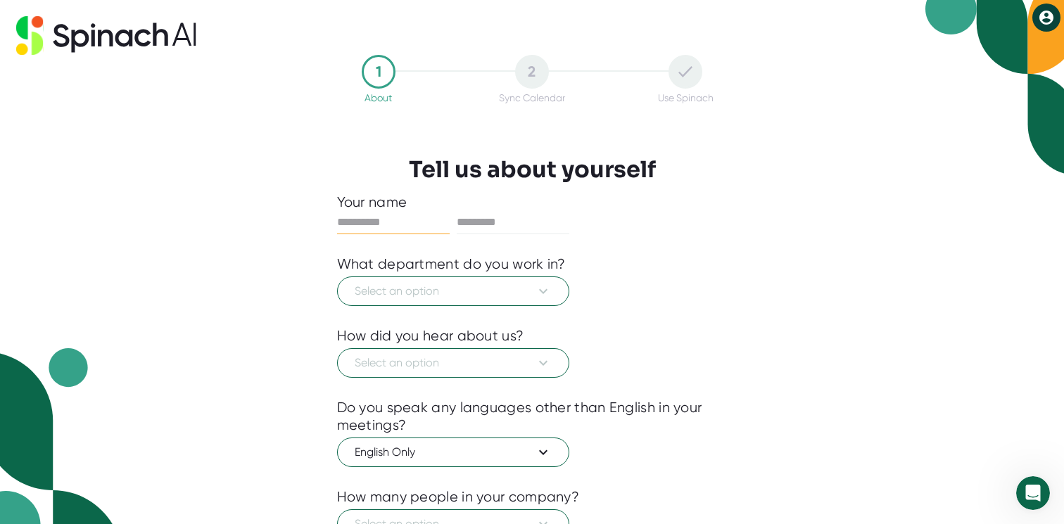
click at [159, 32] on icon at bounding box center [106, 35] width 180 height 39
click at [99, 35] on icon at bounding box center [105, 38] width 15 height 17
type input "*****"
type input "******"
click at [391, 289] on span "Select an option" at bounding box center [453, 291] width 197 height 17
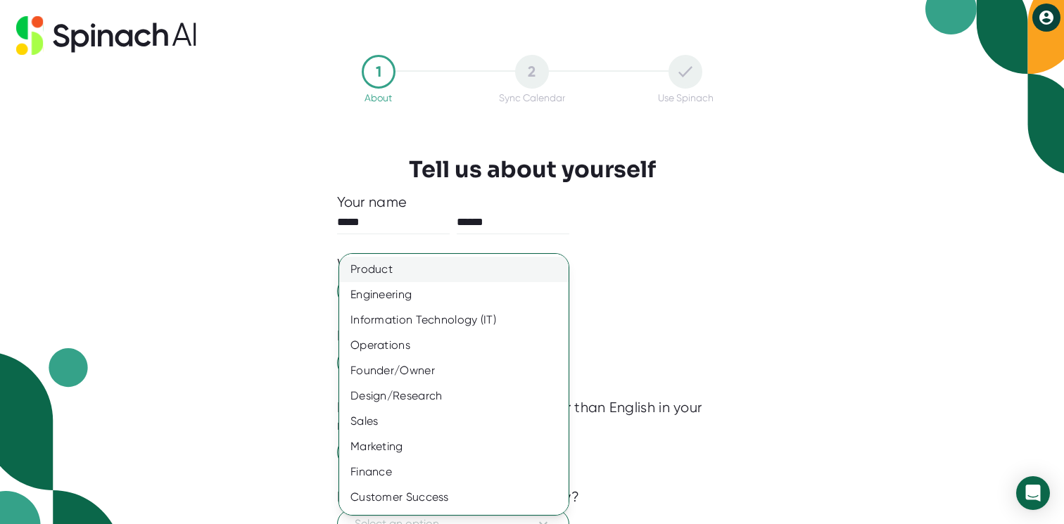
click at [403, 276] on div "Product" at bounding box center [453, 269] width 229 height 25
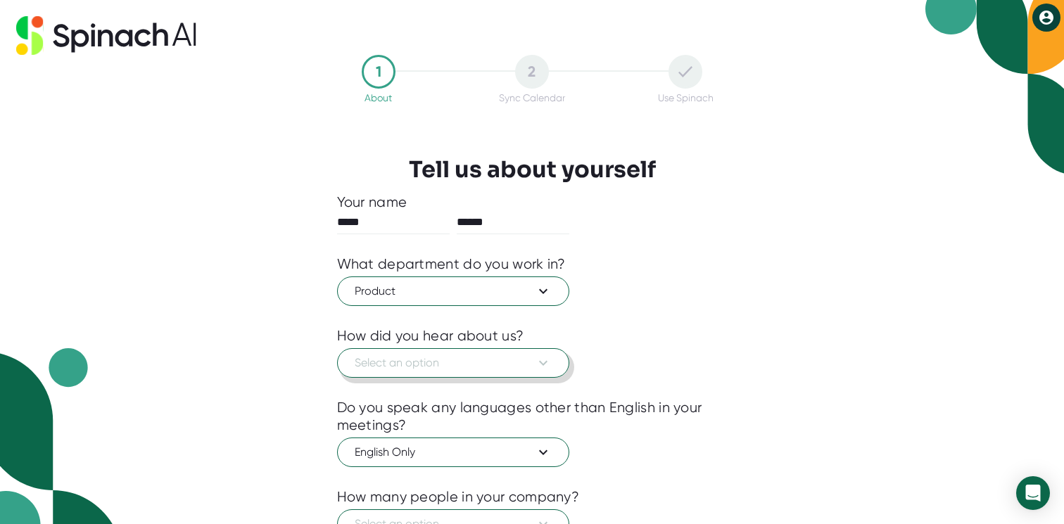
click at [390, 361] on span "Select an option" at bounding box center [453, 363] width 197 height 17
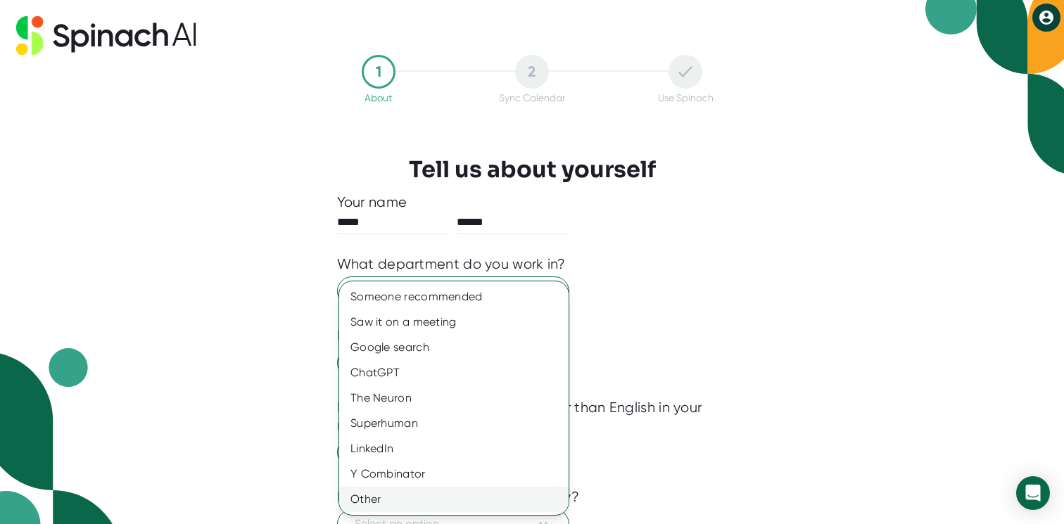
click at [386, 502] on div "Other" at bounding box center [453, 499] width 229 height 25
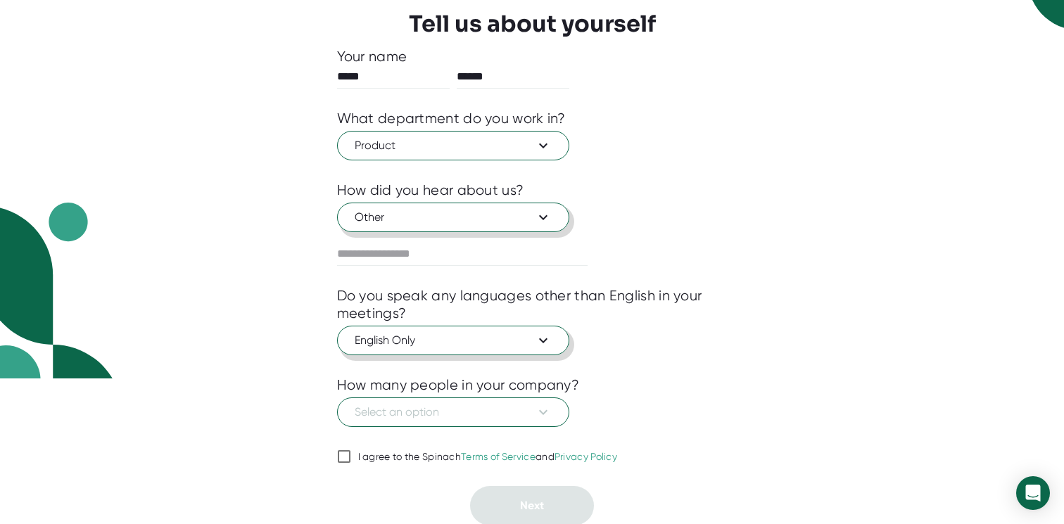
scroll to position [148, 0]
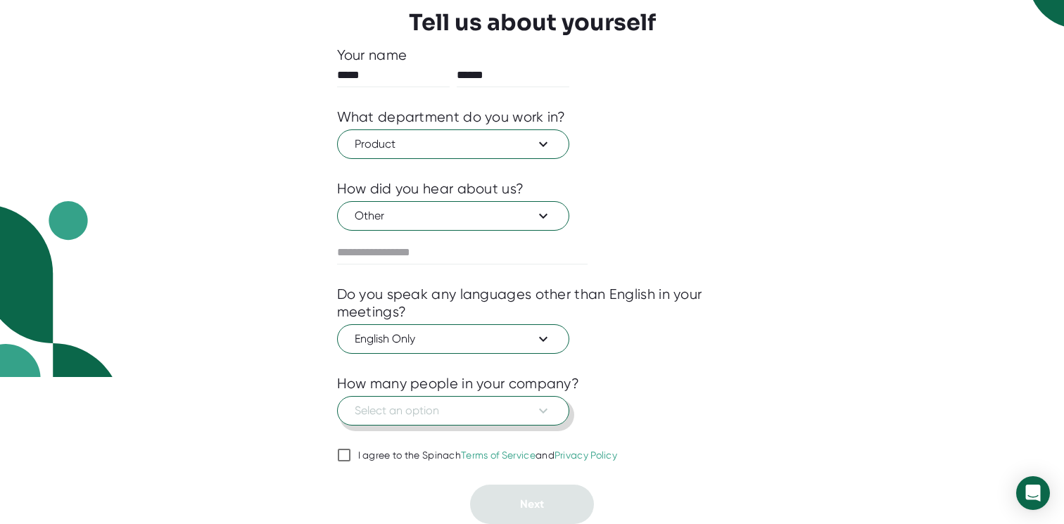
click at [411, 410] on span "Select an option" at bounding box center [453, 411] width 197 height 17
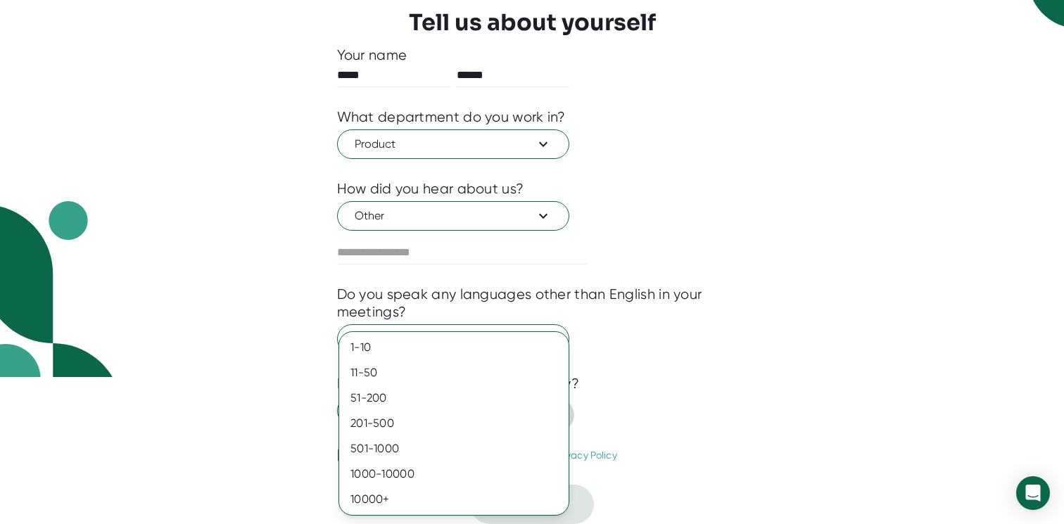
click at [411, 410] on div "51-200" at bounding box center [453, 398] width 229 height 25
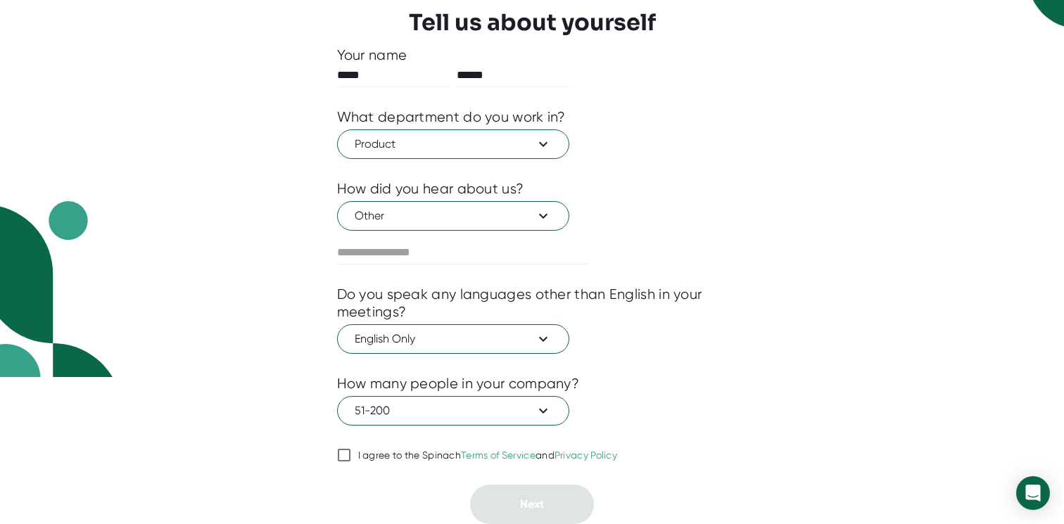
click at [348, 462] on input "I agree to the Spinach Terms of Service and Privacy Policy" at bounding box center [344, 455] width 14 height 17
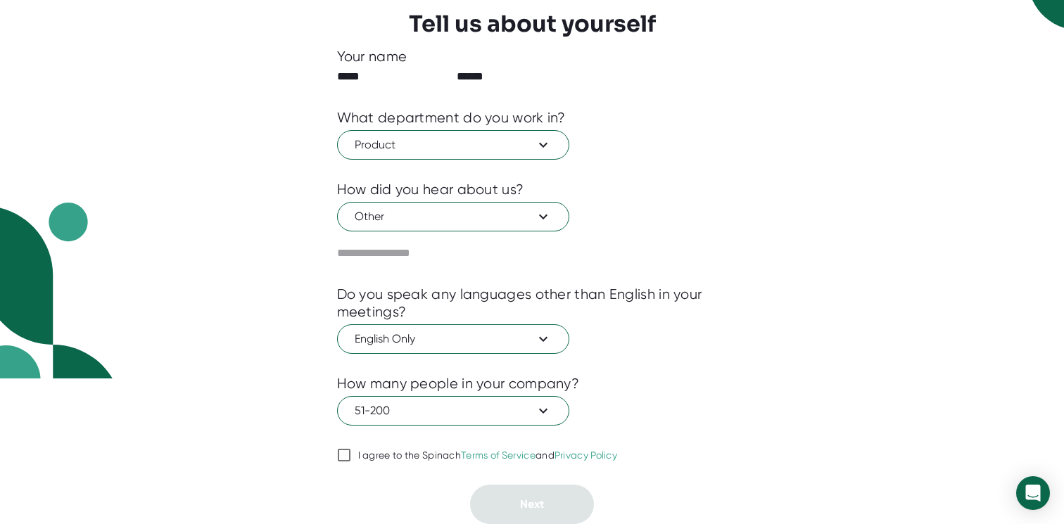
checkbox input "true"
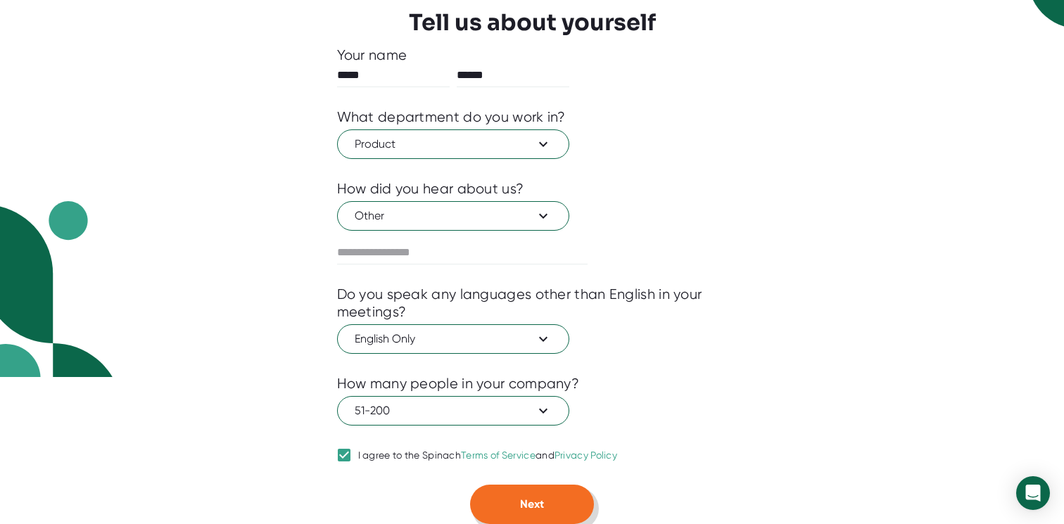
click at [543, 521] on button "Next" at bounding box center [532, 504] width 124 height 39
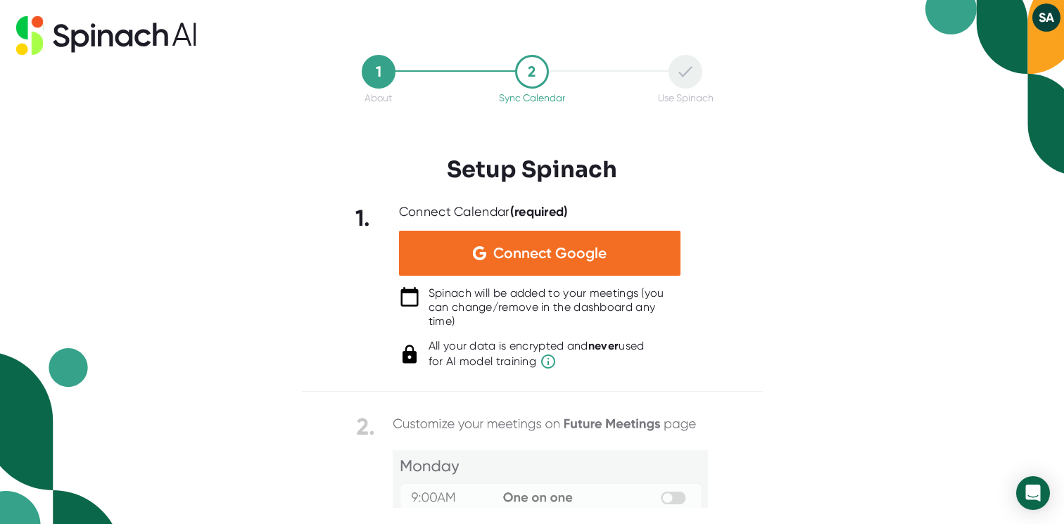
scroll to position [0, 0]
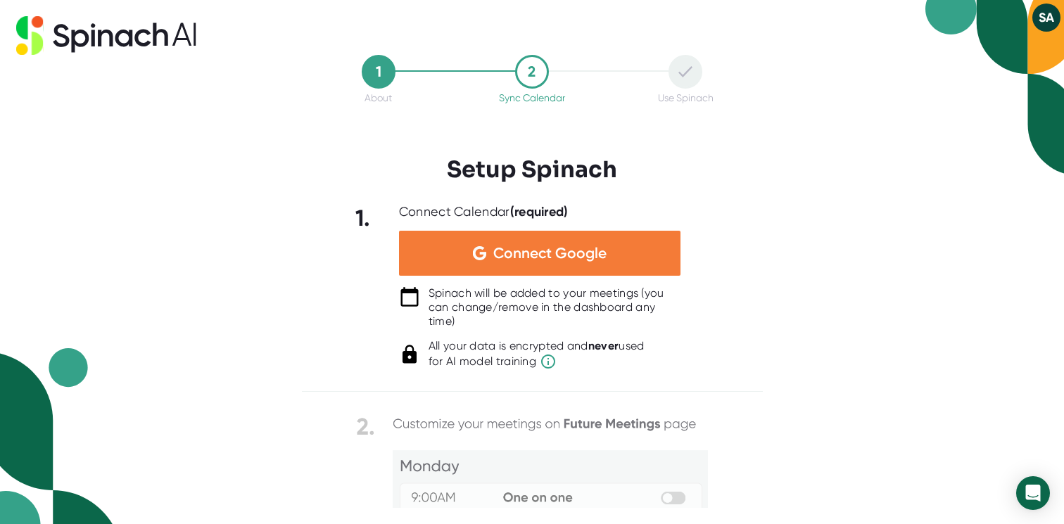
click at [485, 251] on img at bounding box center [479, 253] width 13 height 14
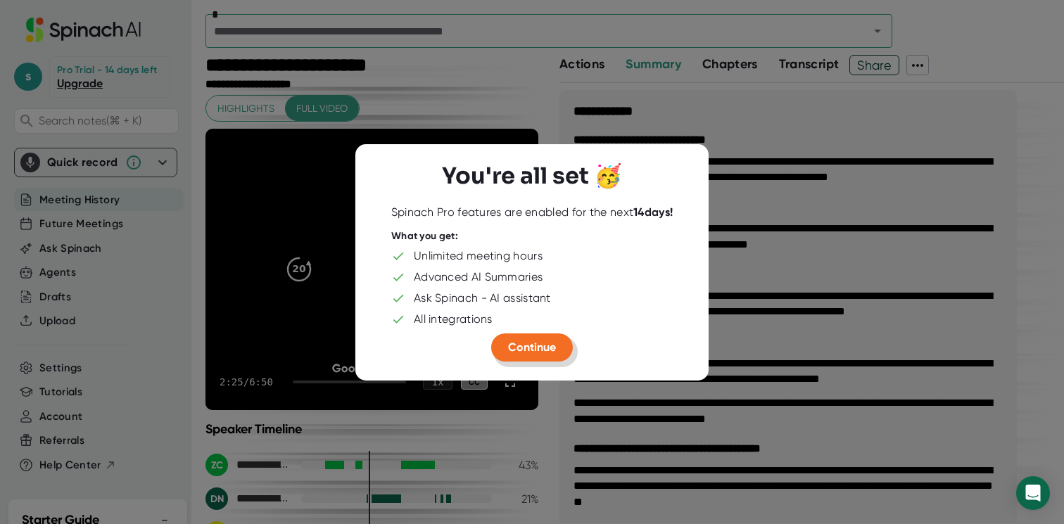
click at [553, 351] on span "Continue" at bounding box center [532, 347] width 48 height 13
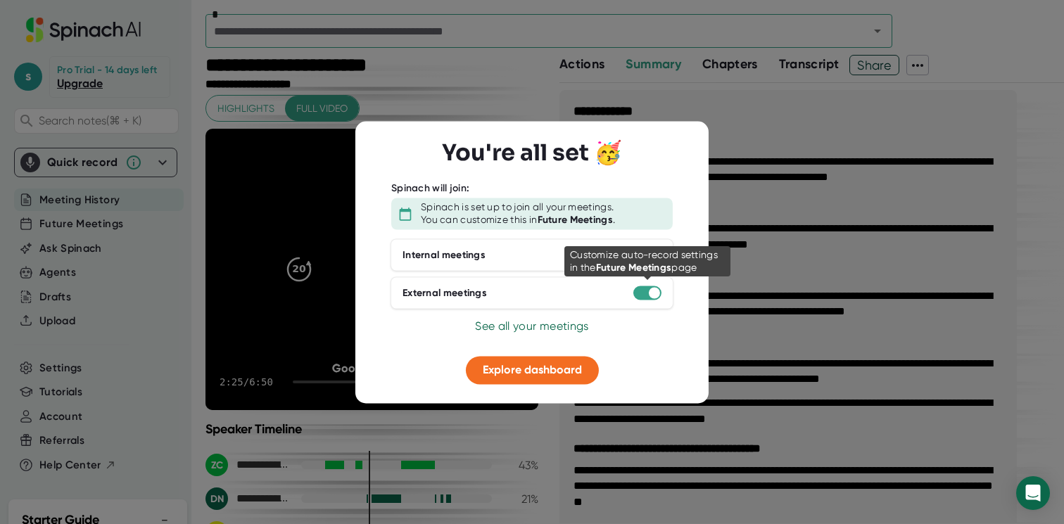
click at [647, 291] on div at bounding box center [647, 293] width 28 height 14
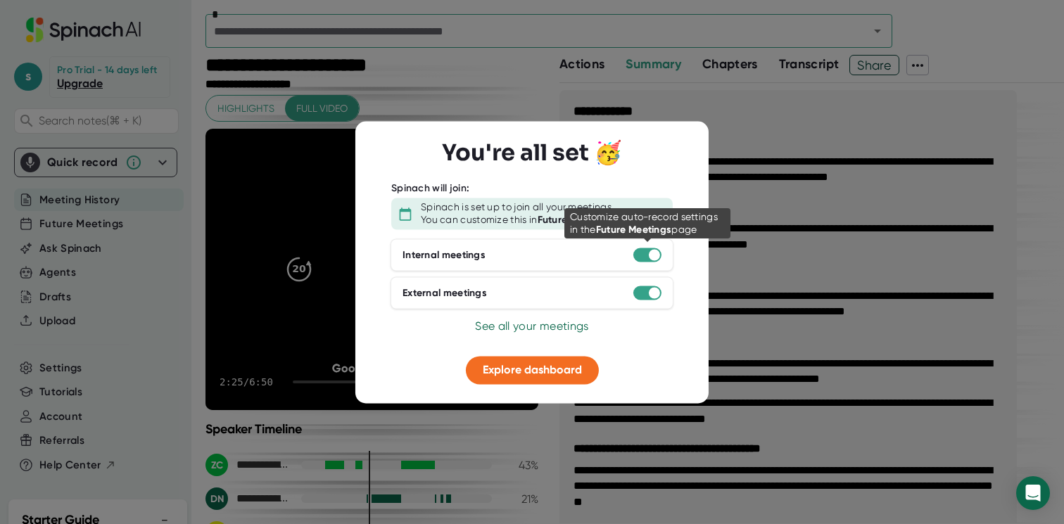
click at [652, 251] on div at bounding box center [654, 255] width 11 height 11
click at [652, 256] on div at bounding box center [654, 255] width 11 height 11
click at [653, 304] on div "External meetings" at bounding box center [532, 293] width 283 height 32
click at [651, 293] on div at bounding box center [654, 293] width 11 height 11
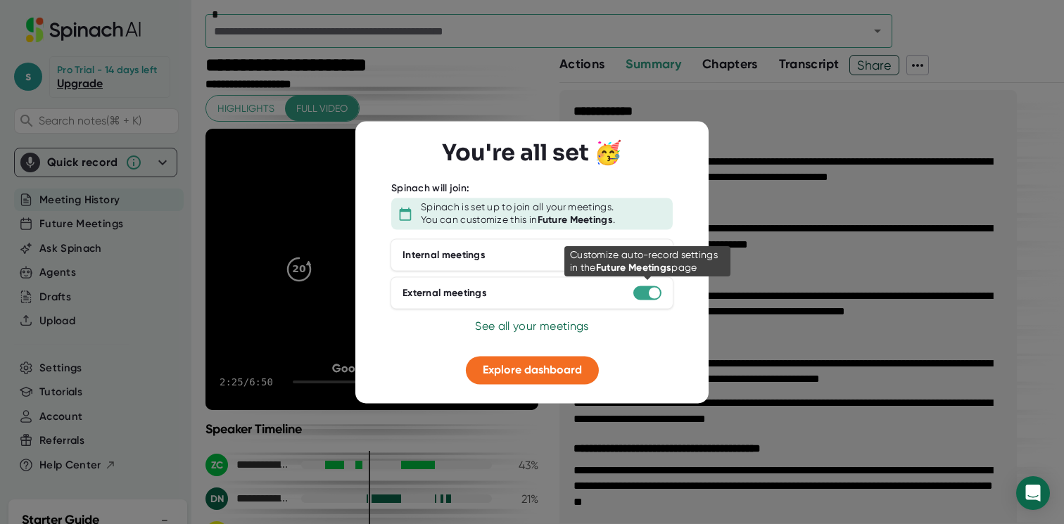
click at [651, 293] on div at bounding box center [654, 293] width 11 height 11
click at [643, 293] on div at bounding box center [647, 293] width 28 height 14
click at [562, 269] on div "Internal meetings" at bounding box center [532, 255] width 283 height 32
click at [628, 255] on div "Internal meetings" at bounding box center [532, 255] width 283 height 32
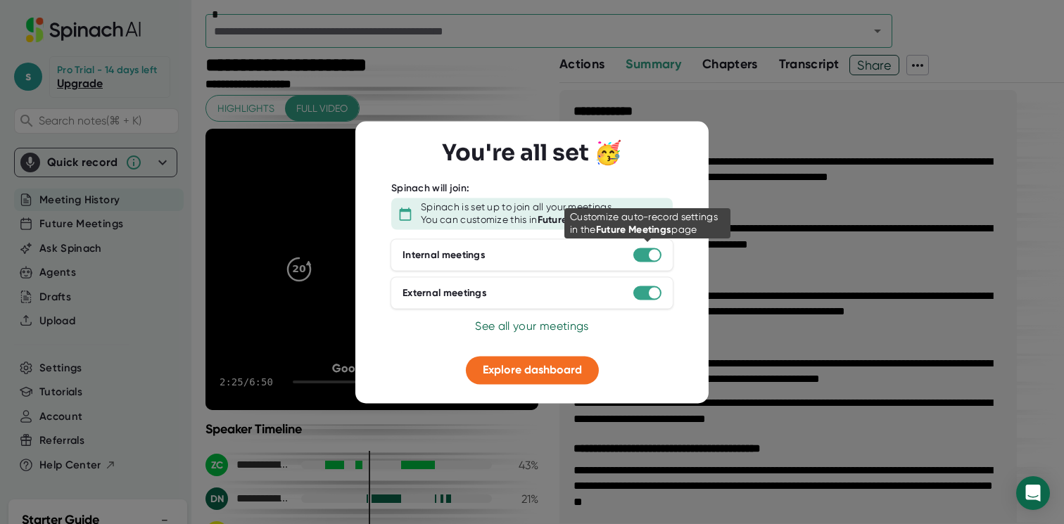
click at [642, 255] on div at bounding box center [647, 255] width 28 height 14
click at [642, 300] on div "External meetings" at bounding box center [532, 293] width 283 height 32
click at [645, 298] on div at bounding box center [647, 293] width 28 height 14
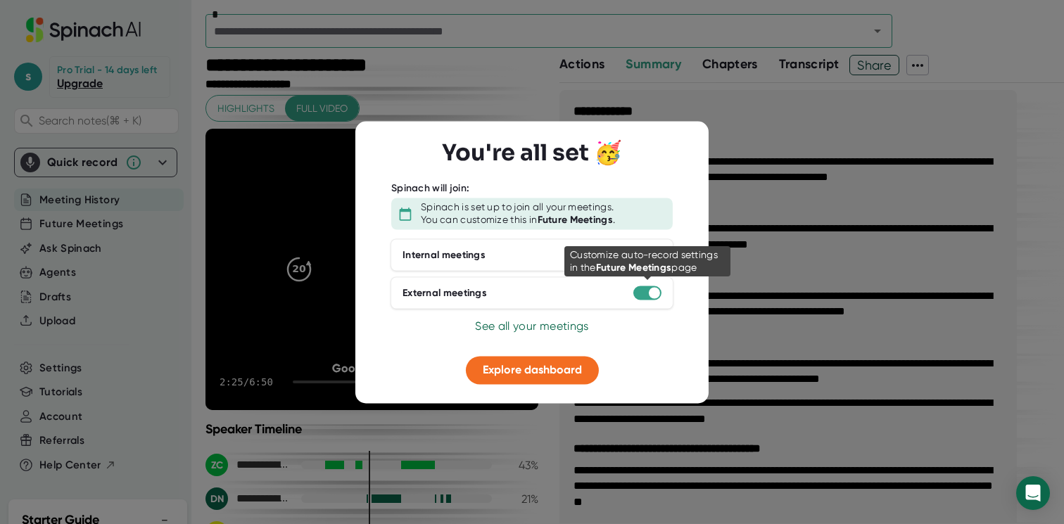
click at [645, 298] on div at bounding box center [647, 293] width 28 height 14
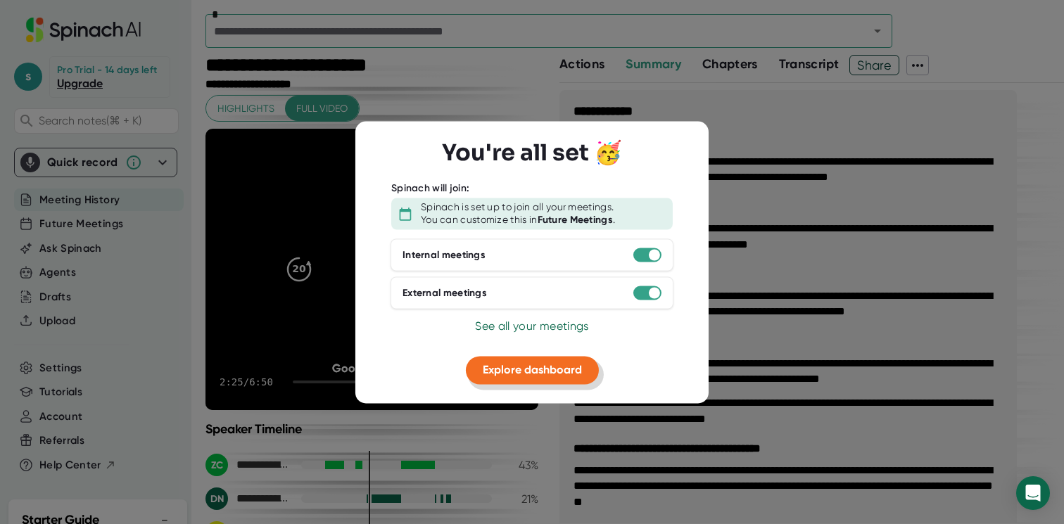
click at [564, 372] on span "Explore dashboard" at bounding box center [532, 370] width 99 height 13
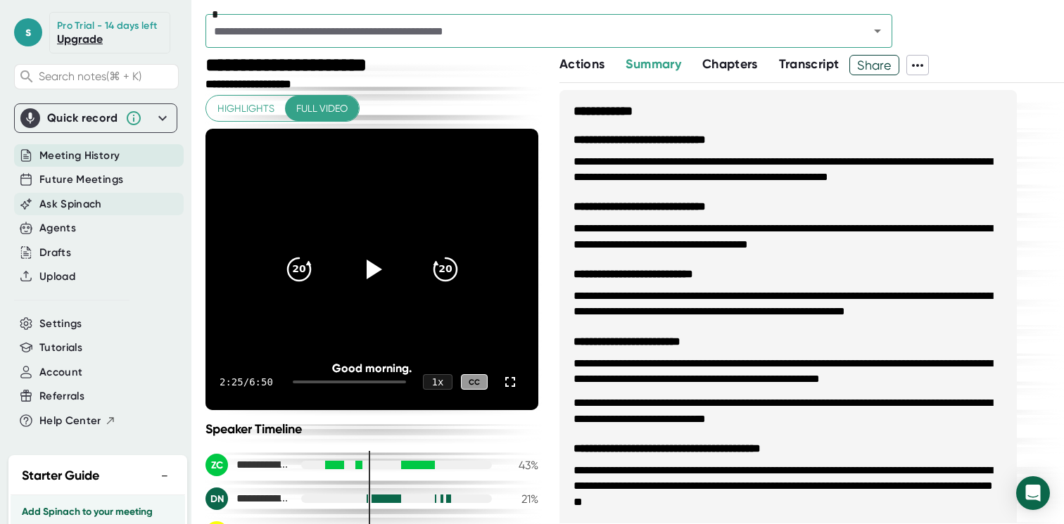
scroll to position [53, 0]
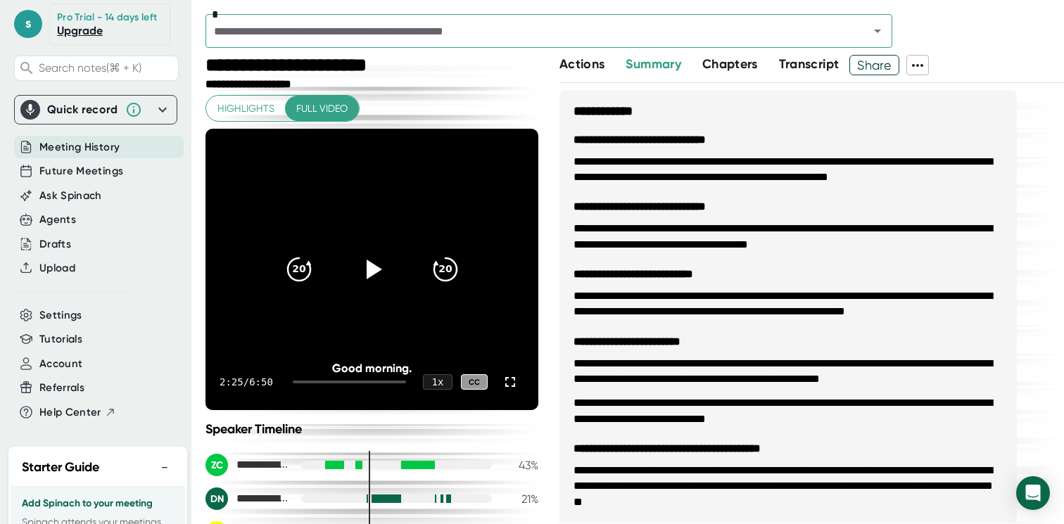
click at [81, 308] on div "Settings" at bounding box center [99, 315] width 170 height 23
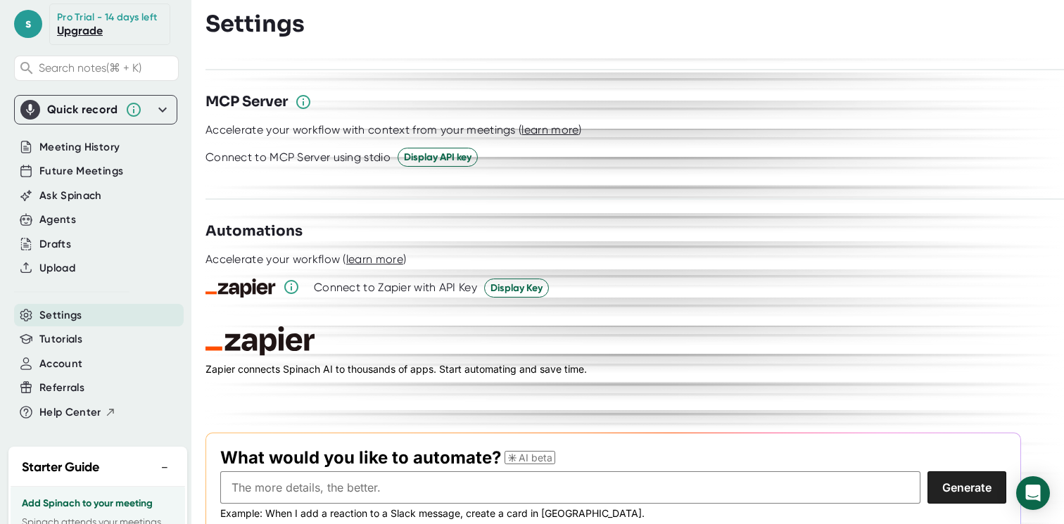
scroll to position [1889, 0]
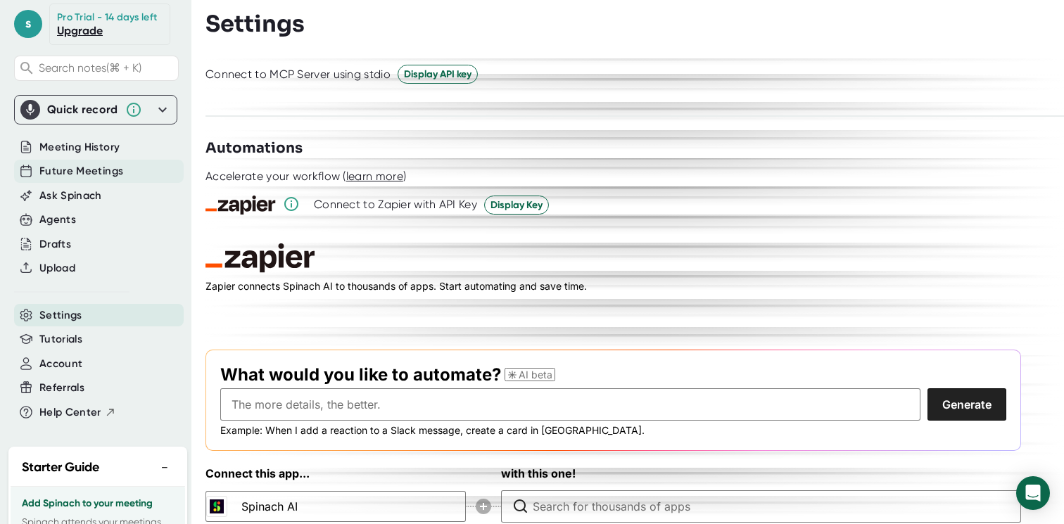
click at [83, 178] on span "Future Meetings" at bounding box center [81, 171] width 84 height 16
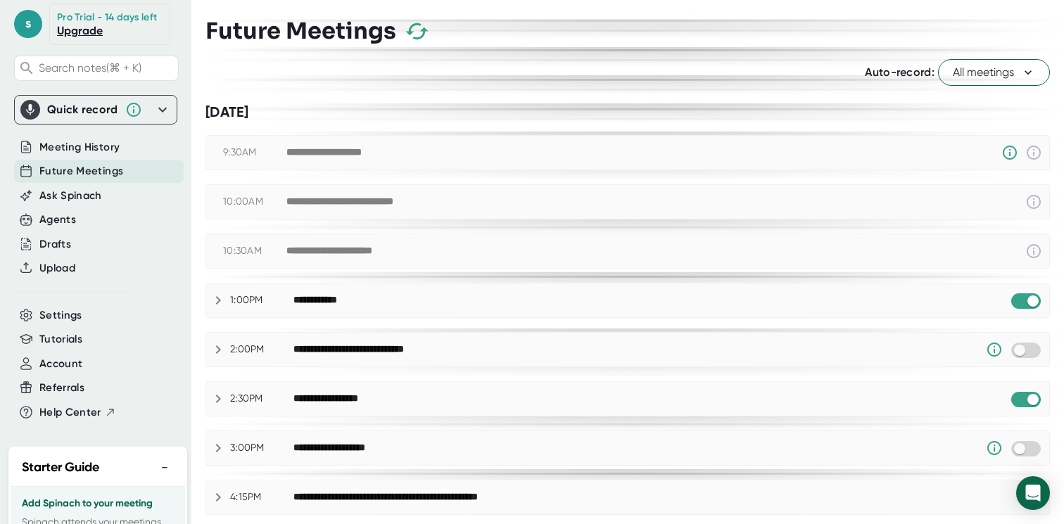
click at [972, 76] on span "All meetings" at bounding box center [994, 72] width 82 height 17
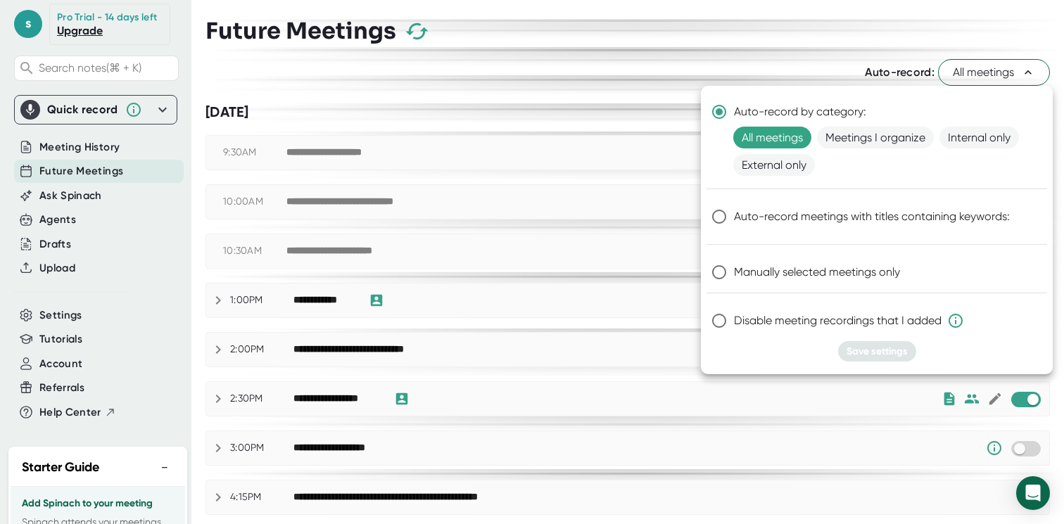
click at [724, 269] on input "Manually selected meetings only" at bounding box center [719, 273] width 30 height 30
radio input "true"
click at [870, 347] on span "Save settings" at bounding box center [877, 352] width 61 height 12
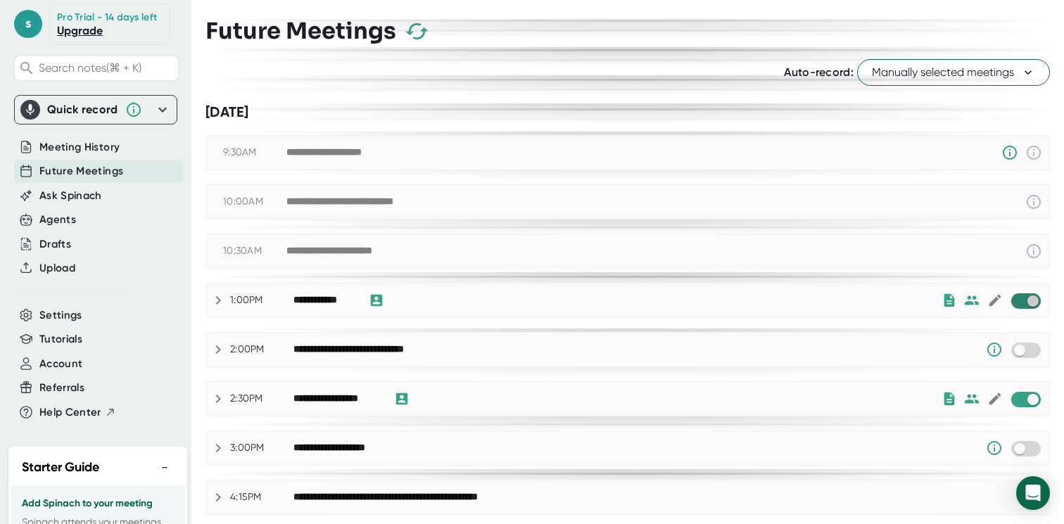
click at [1034, 307] on input "checkbox" at bounding box center [1033, 301] width 40 height 13
click at [1028, 397] on input "checkbox" at bounding box center [1033, 399] width 40 height 13
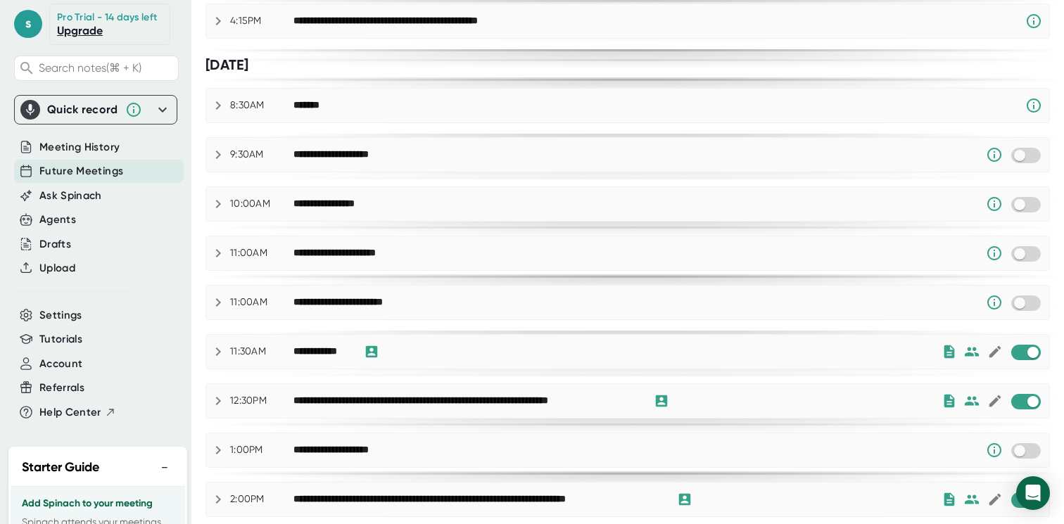
scroll to position [481, 0]
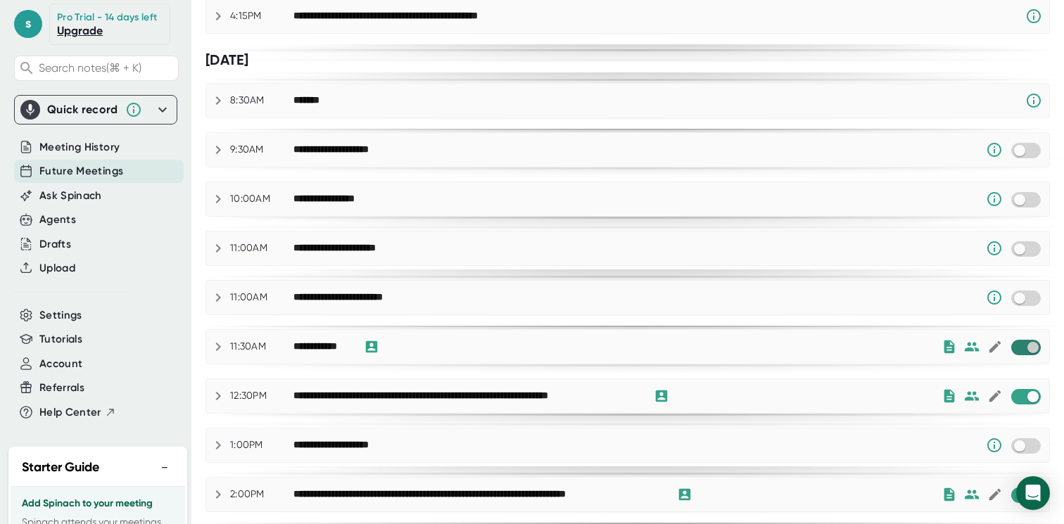
click at [1022, 346] on input "checkbox" at bounding box center [1033, 347] width 40 height 13
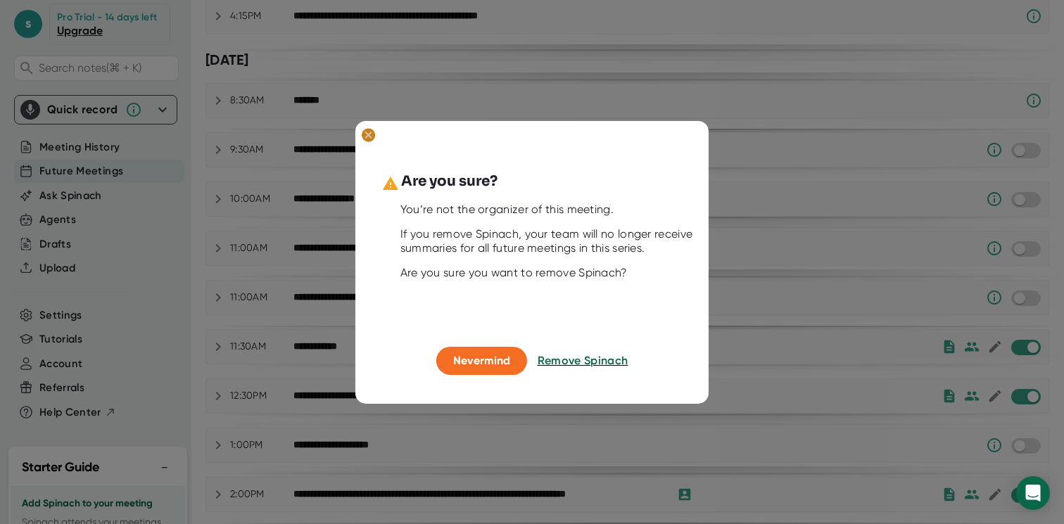
click at [363, 132] on ellipse at bounding box center [368, 135] width 13 height 14
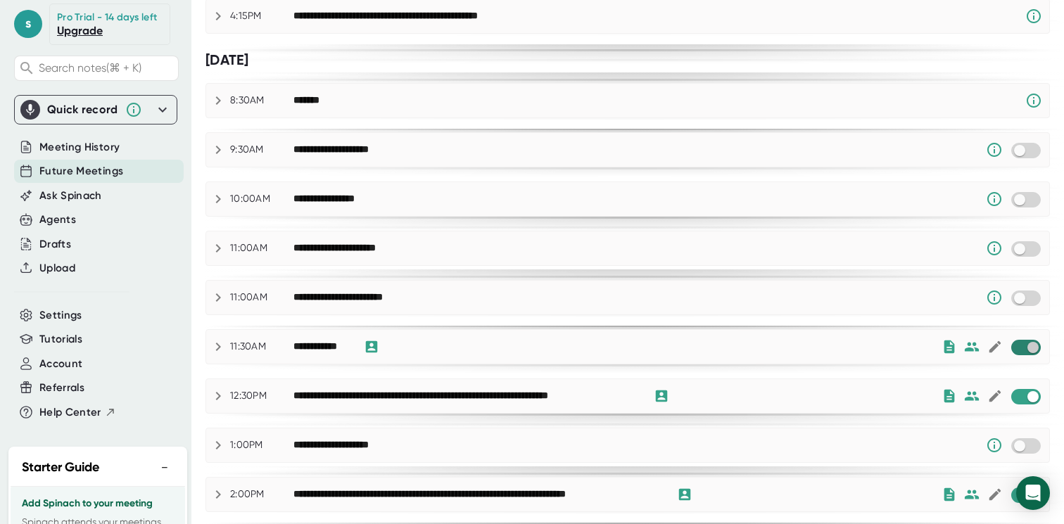
click at [1027, 348] on input "checkbox" at bounding box center [1033, 347] width 40 height 13
checkbox input "true"
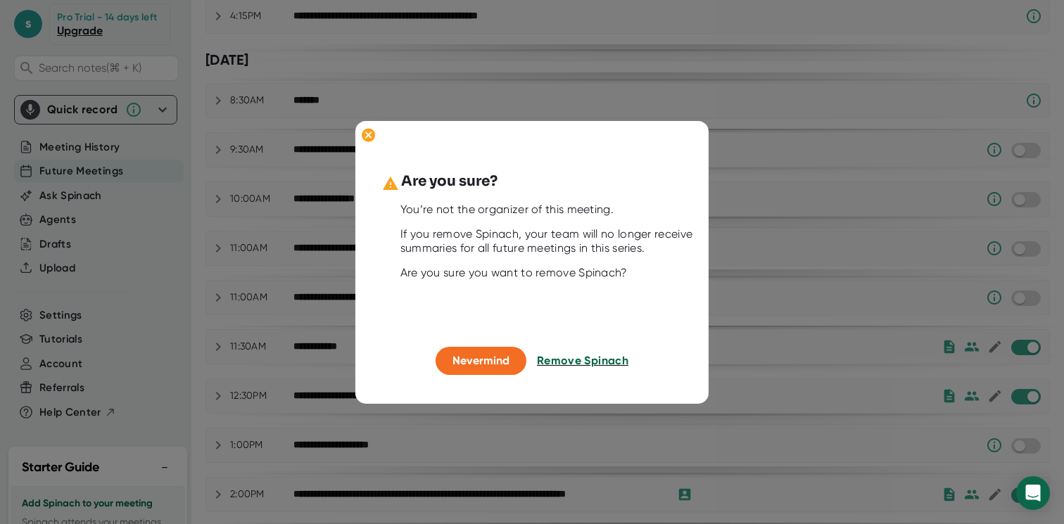
click at [570, 361] on span "Remove Spinach" at bounding box center [582, 360] width 91 height 13
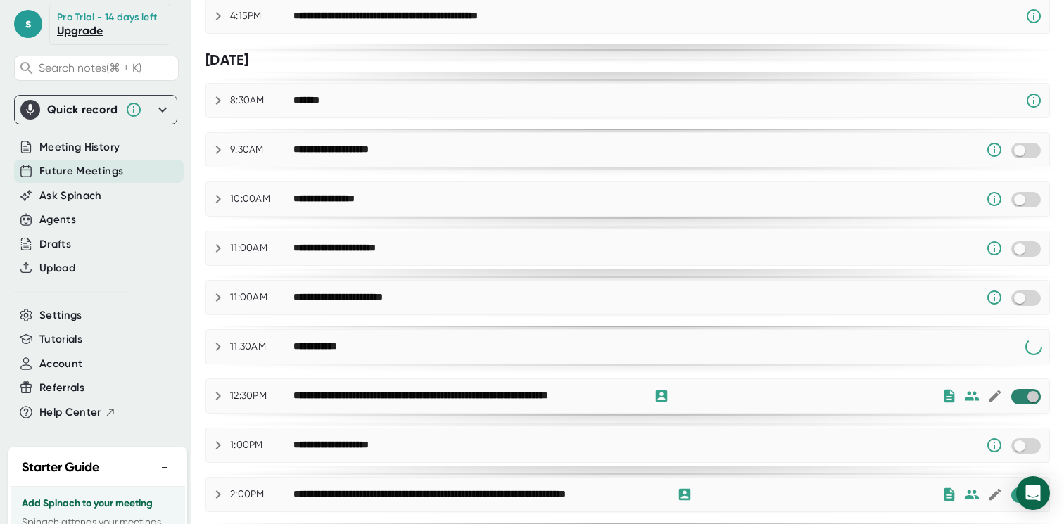
click at [1040, 394] on input "checkbox" at bounding box center [1033, 397] width 40 height 13
checkbox input "true"
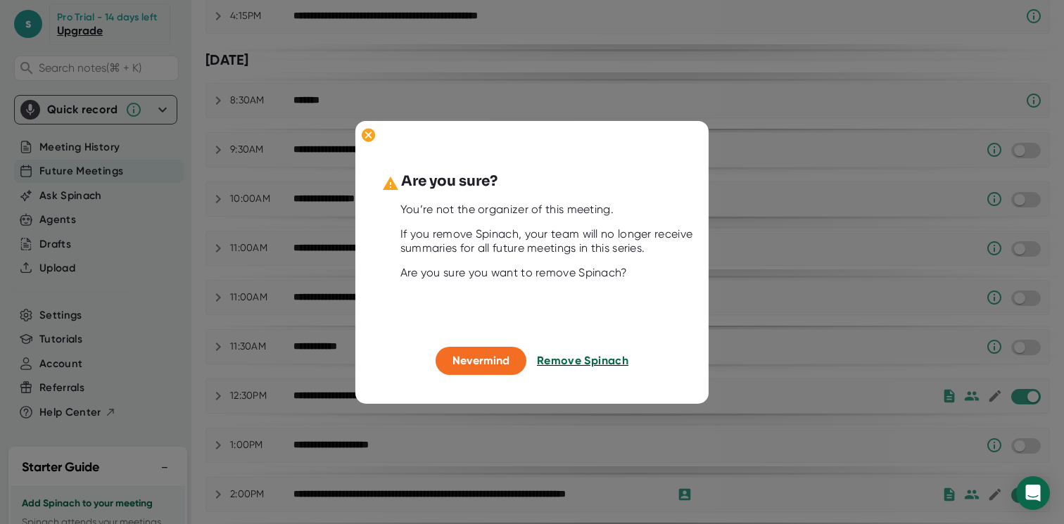
click at [601, 358] on span "Remove Spinach" at bounding box center [582, 360] width 91 height 13
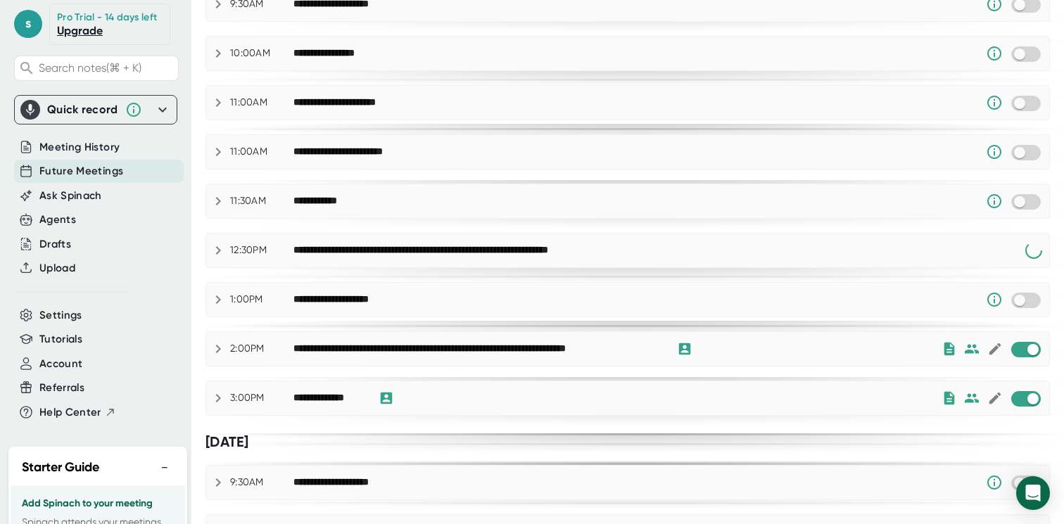
scroll to position [705, 0]
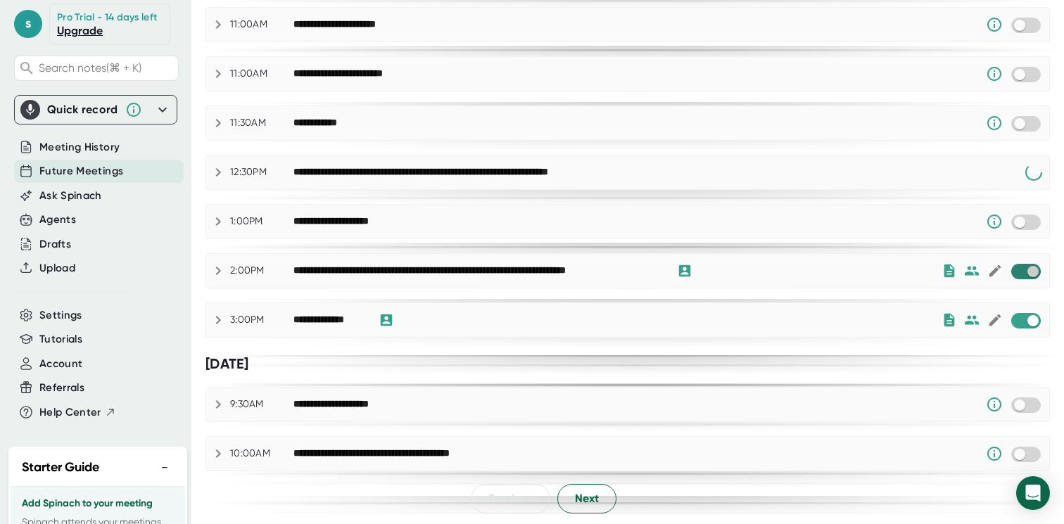
click at [1030, 275] on input "checkbox" at bounding box center [1033, 271] width 40 height 13
checkbox input "true"
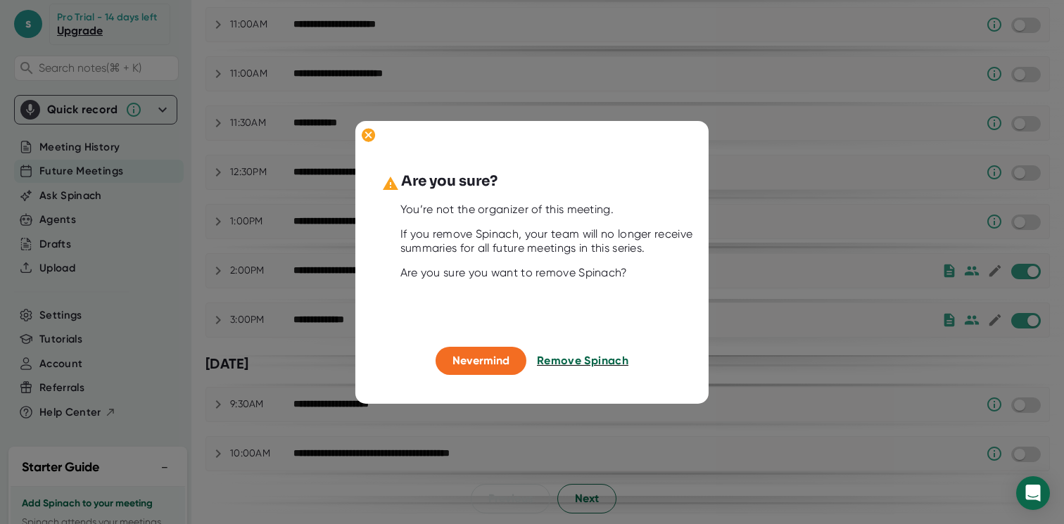
click at [602, 367] on span "Remove Spinach" at bounding box center [582, 360] width 91 height 13
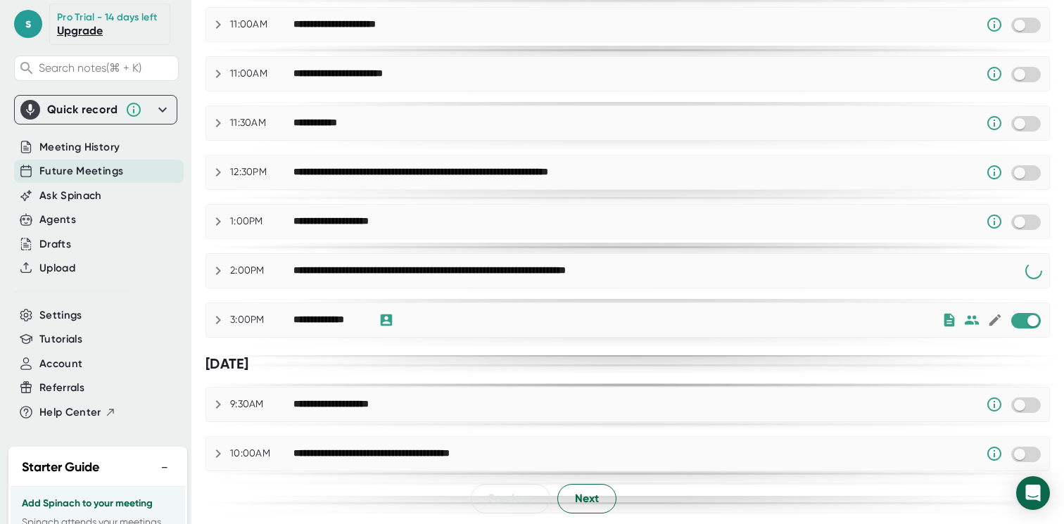
click at [1023, 327] on span at bounding box center [1026, 320] width 30 height 15
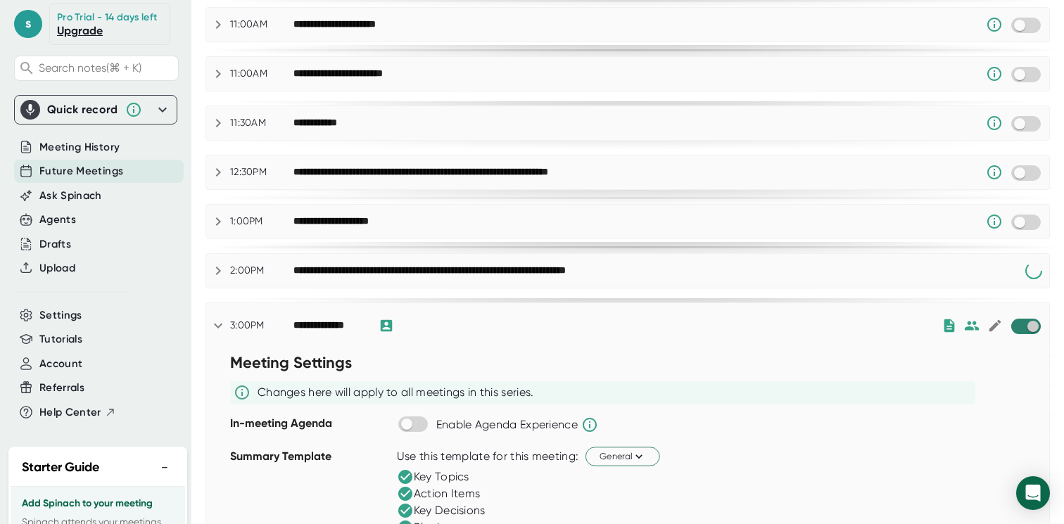
click at [1019, 327] on input "checkbox" at bounding box center [1033, 326] width 40 height 13
checkbox input "true"
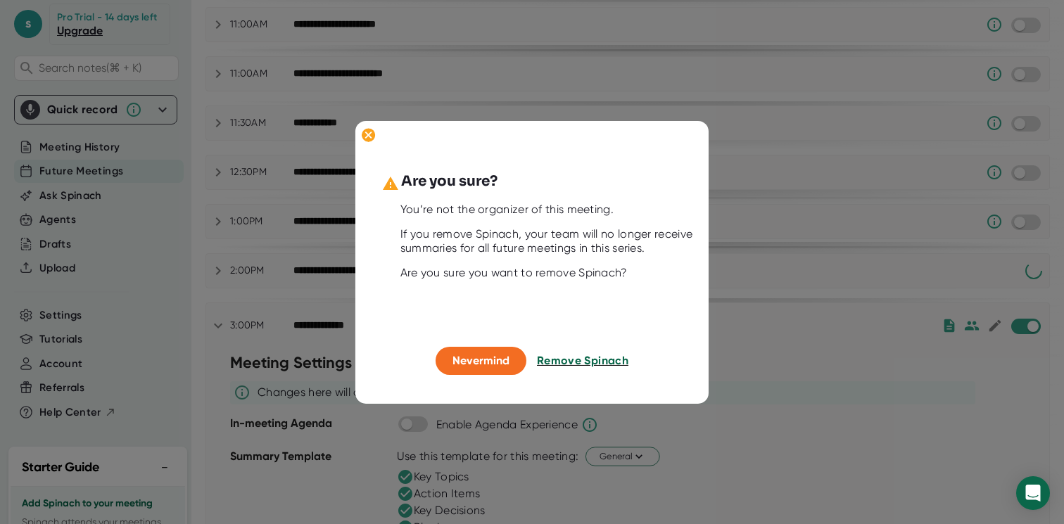
click at [579, 354] on span "Remove Spinach" at bounding box center [582, 360] width 91 height 13
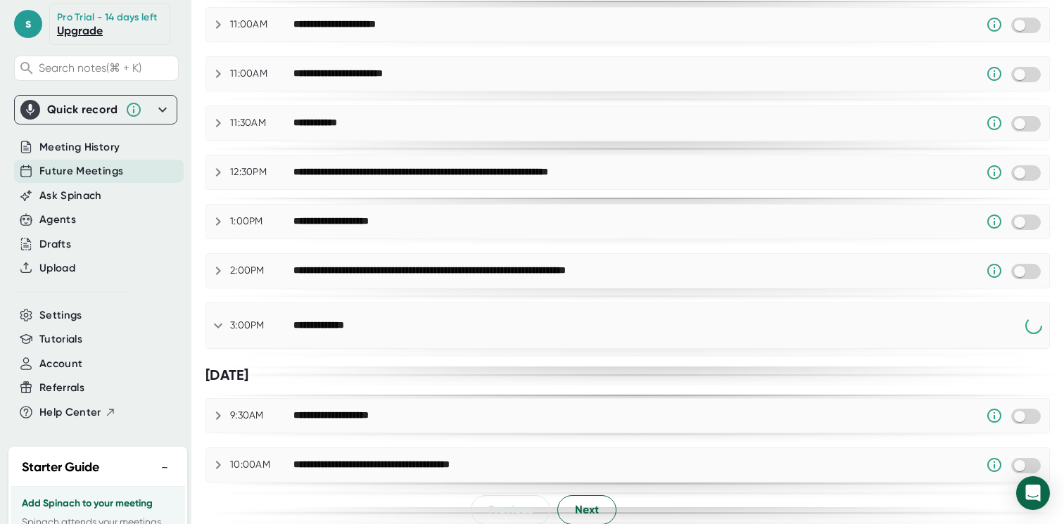
scroll to position [716, 0]
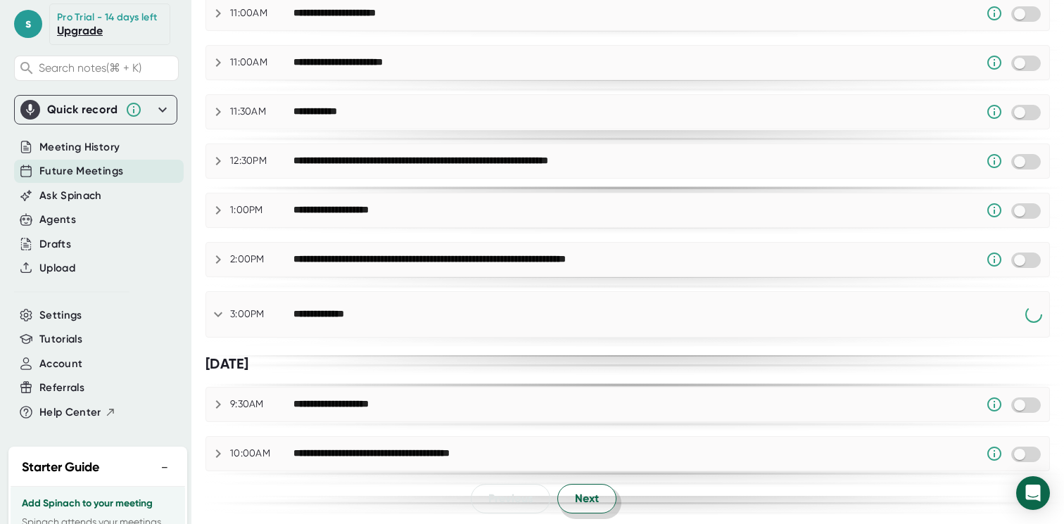
click at [566, 489] on button "Next" at bounding box center [586, 499] width 59 height 30
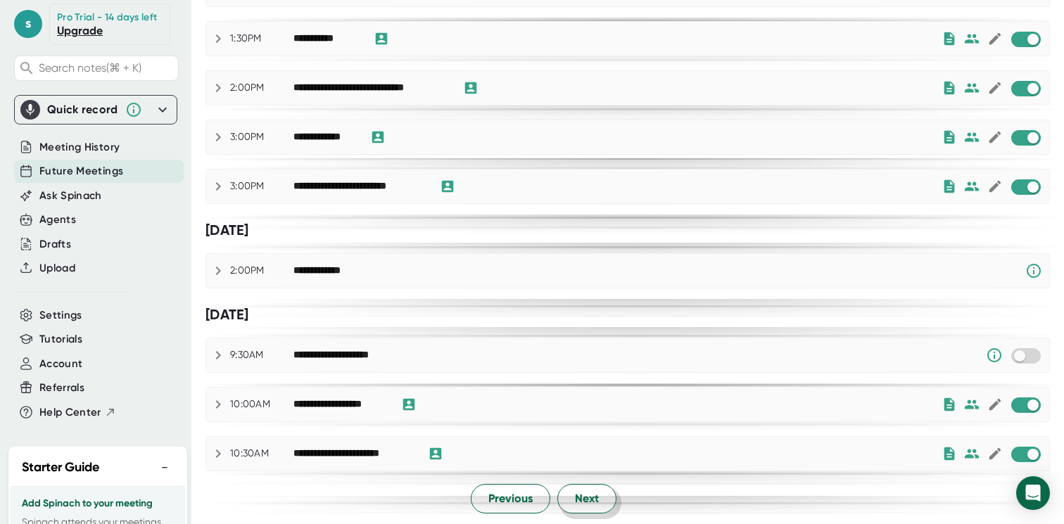
scroll to position [0, 0]
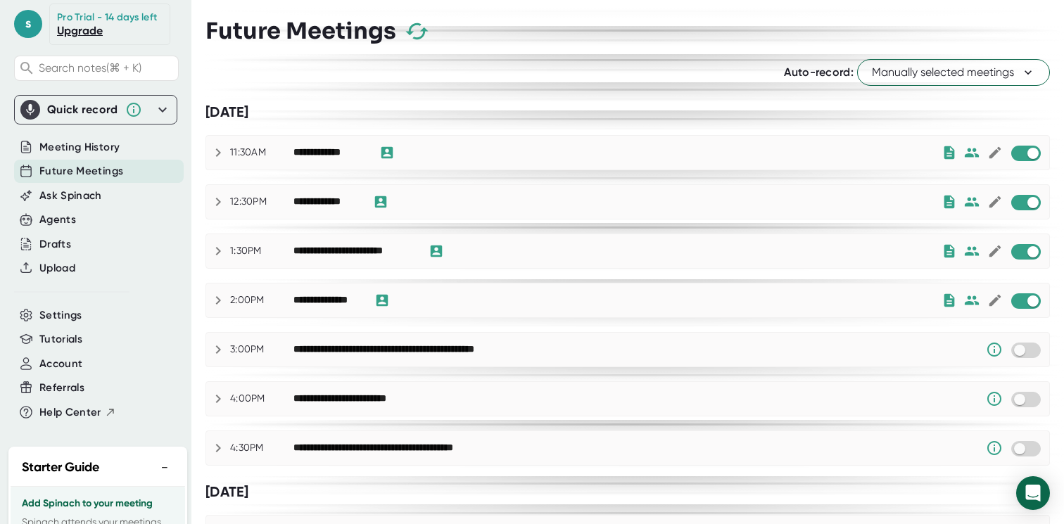
click at [930, 69] on span "Manually selected meetings" at bounding box center [953, 72] width 163 height 17
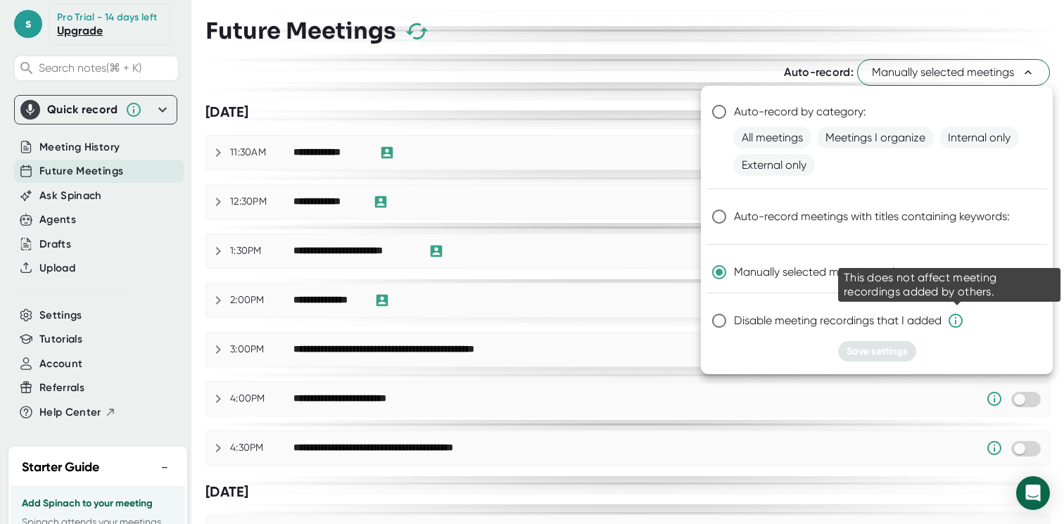
click at [956, 319] on icon at bounding box center [955, 320] width 17 height 17
click at [734, 319] on input "Disable meeting recordings that I added" at bounding box center [719, 321] width 30 height 30
radio input "true"
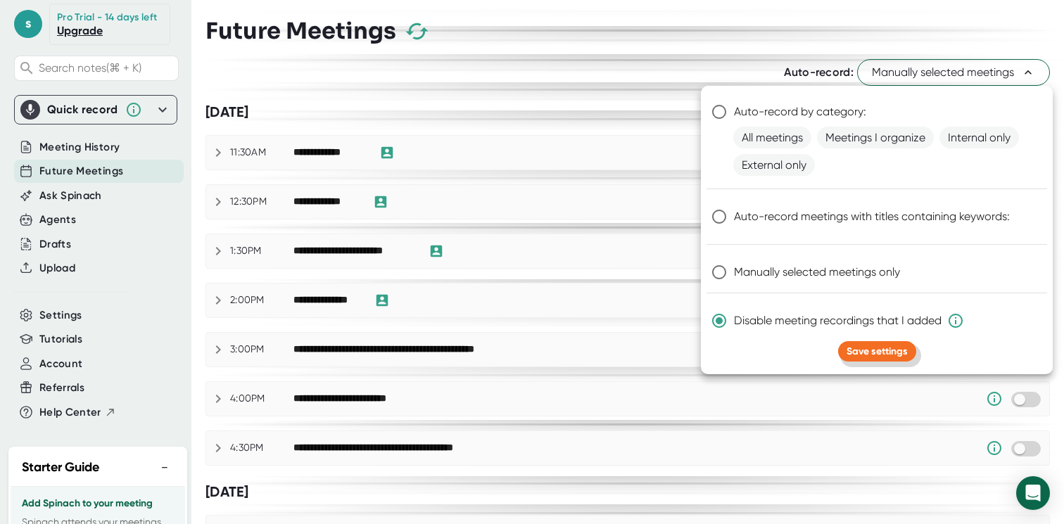
click at [866, 343] on button "Save settings" at bounding box center [877, 351] width 78 height 20
radio input "true"
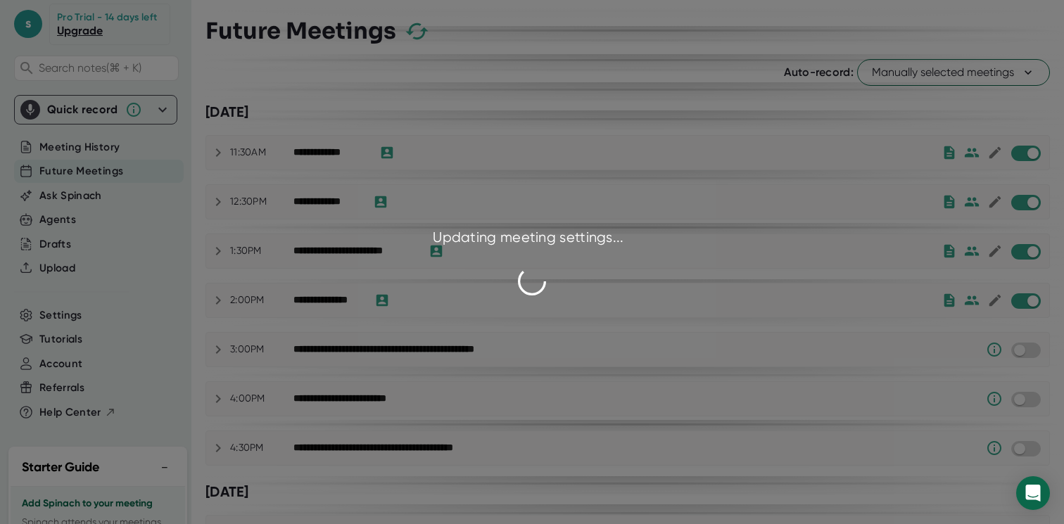
checkbox input "false"
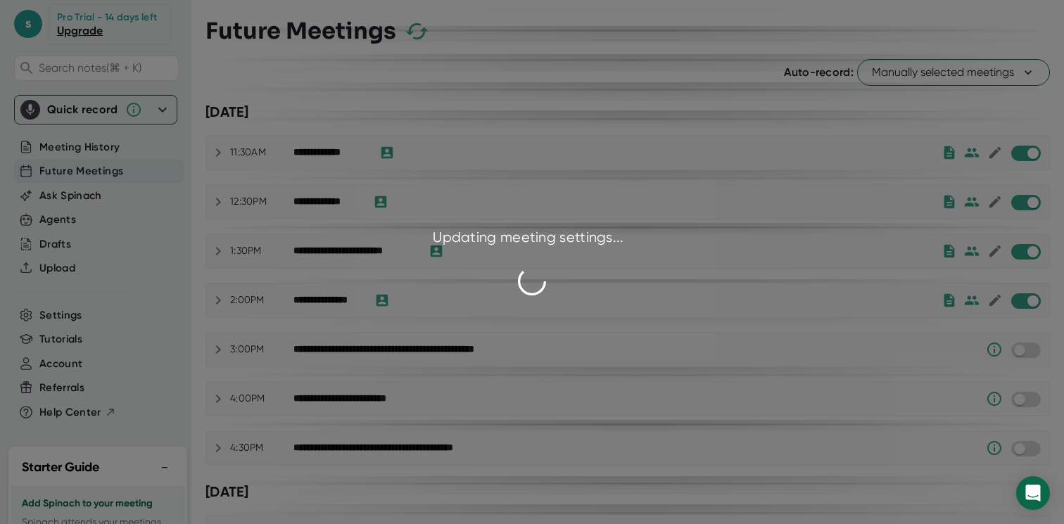
checkbox input "false"
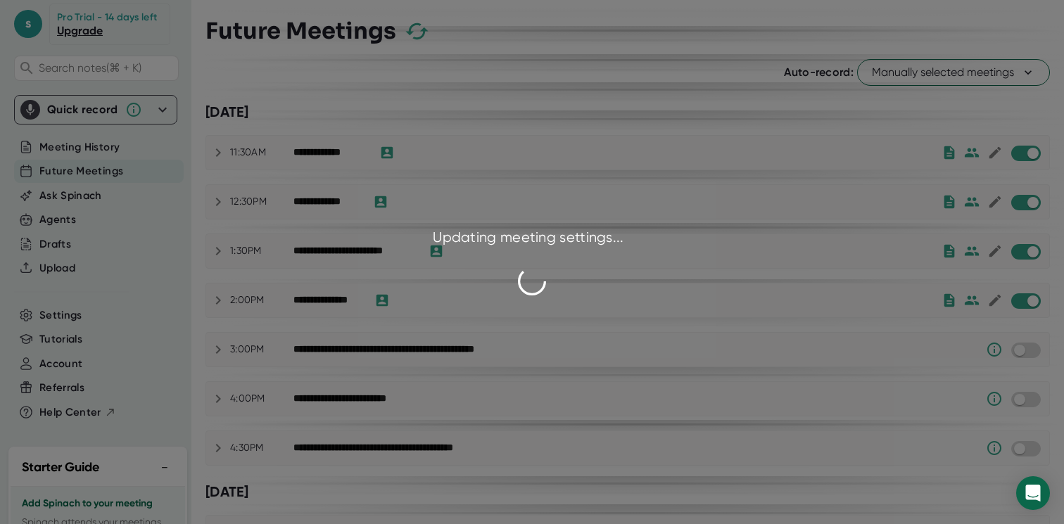
checkbox input "false"
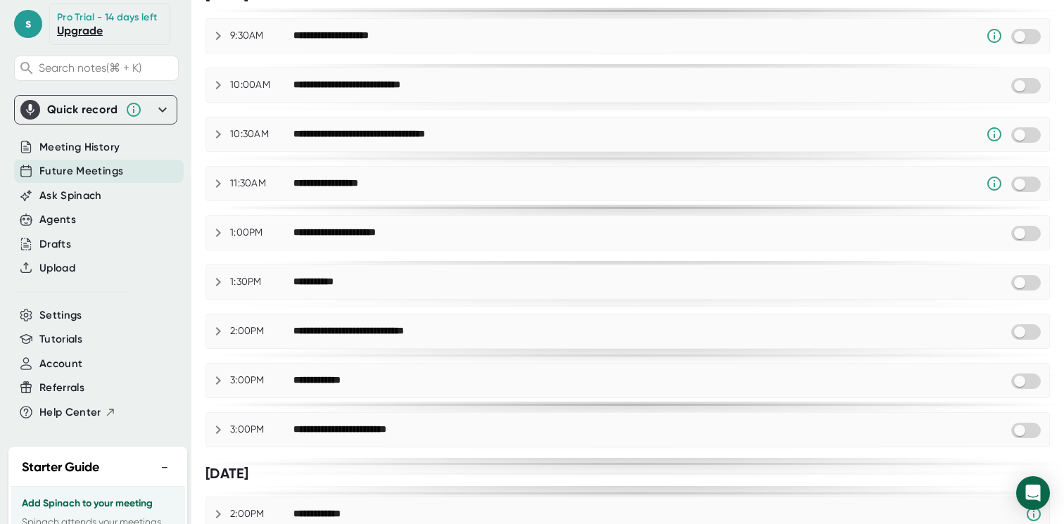
scroll to position [740, 0]
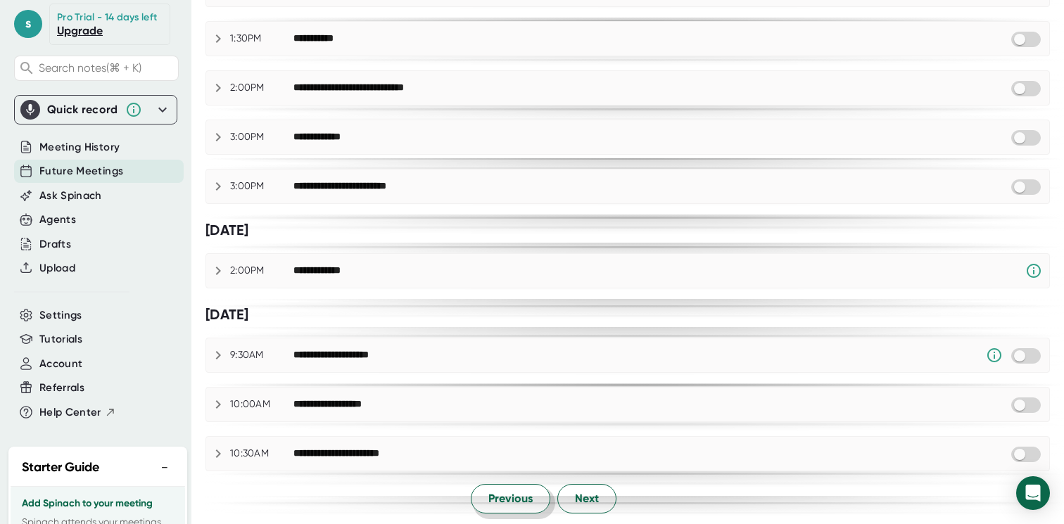
click at [492, 495] on span "Previous" at bounding box center [510, 498] width 44 height 17
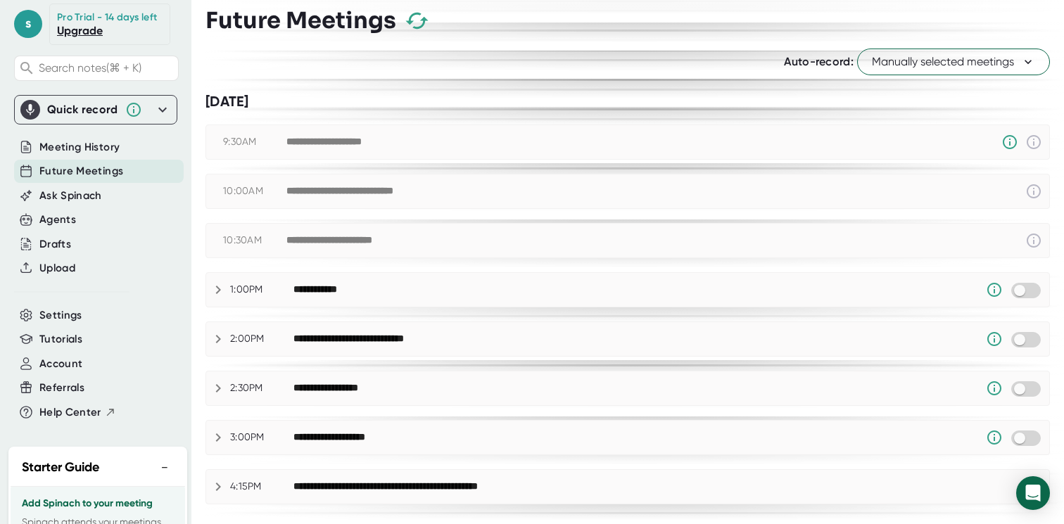
scroll to position [0, 0]
